Goal: Navigation & Orientation: Find specific page/section

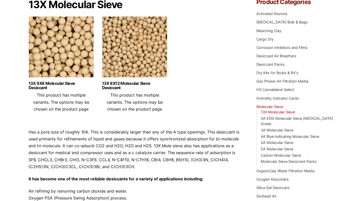
scroll to position [25, 0]
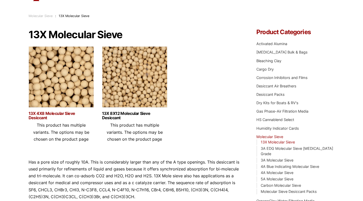
click at [70, 113] on link "13X 4X8 Molecular Sieve Desiccant" at bounding box center [61, 115] width 65 height 9
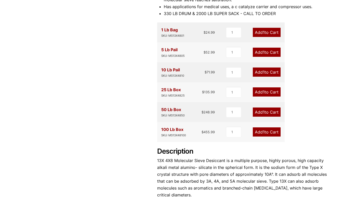
scroll to position [115, 0]
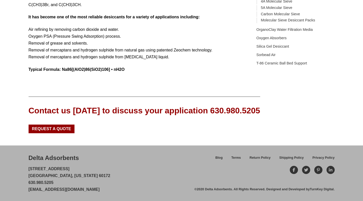
scroll to position [302, 0]
click at [261, 22] on link "Molecular Sieve Desiccant Packs" at bounding box center [288, 20] width 54 height 4
